Goal: Information Seeking & Learning: Find specific fact

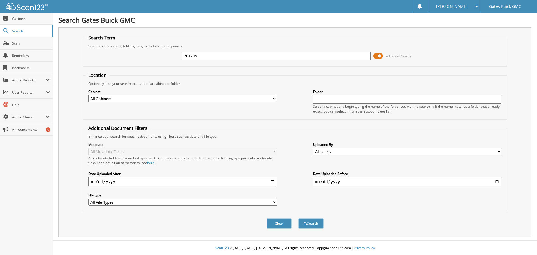
type input "201295"
click at [298, 218] on button "Search" at bounding box center [310, 223] width 25 height 10
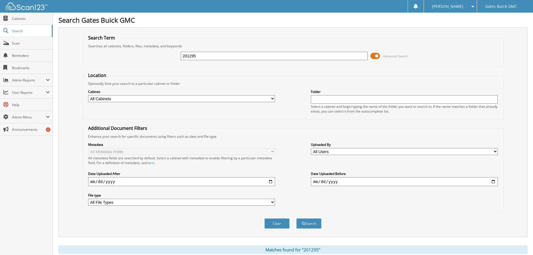
drag, startPoint x: 223, startPoint y: 60, endPoint x: 61, endPoint y: 27, distance: 165.2
click at [61, 27] on div "Search Gates Buick GMC Search Term Searches all cabinets, folders, files, metad…" at bounding box center [293, 171] width 480 height 343
type input "301295"
click at [296, 218] on button "Search" at bounding box center [308, 223] width 25 height 10
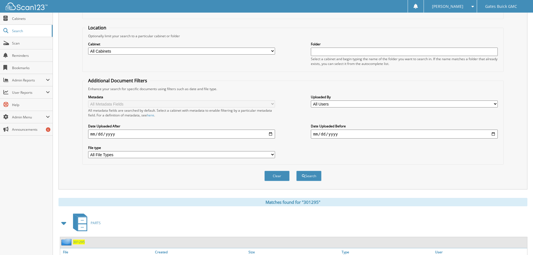
scroll to position [89, 0]
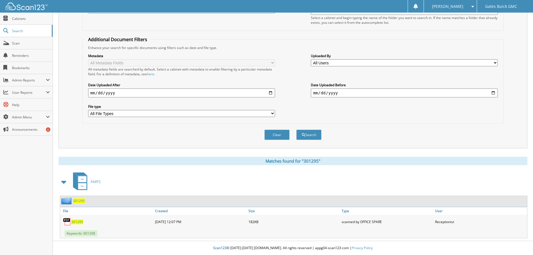
click at [73, 222] on span "301295" at bounding box center [77, 221] width 12 height 5
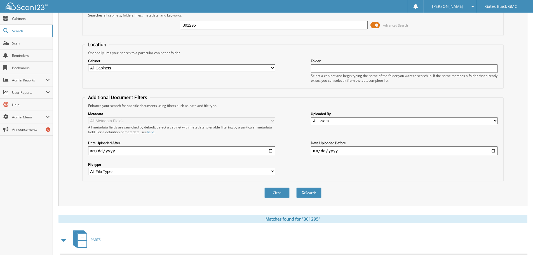
scroll to position [0, 0]
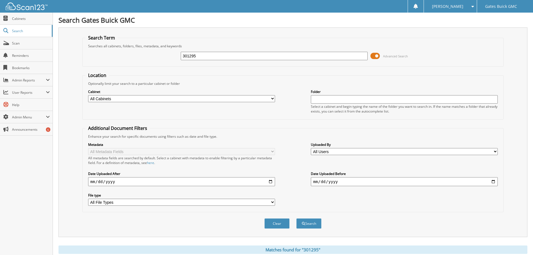
drag, startPoint x: 182, startPoint y: 59, endPoint x: 89, endPoint y: 53, distance: 93.0
click at [89, 53] on div "301295 Advanced Search" at bounding box center [292, 55] width 415 height 15
type input "301392"
click at [296, 218] on button "Search" at bounding box center [308, 223] width 25 height 10
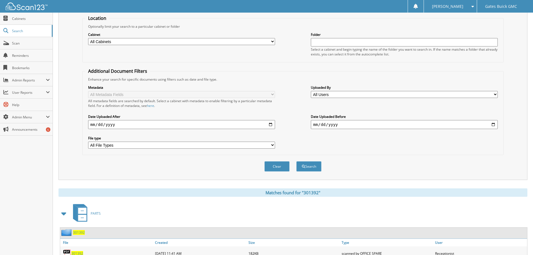
scroll to position [168, 0]
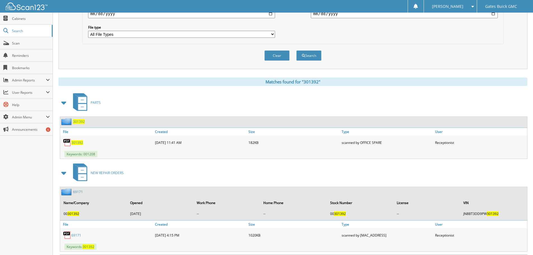
click at [74, 142] on span "301392" at bounding box center [77, 142] width 12 height 5
